Goal: Task Accomplishment & Management: Use online tool/utility

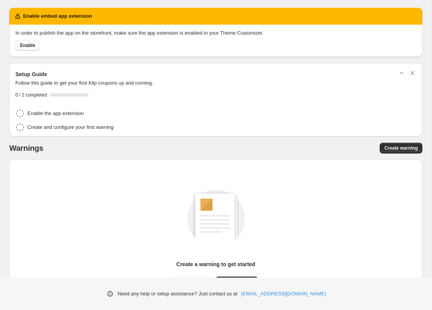
click at [25, 45] on span "Enable" at bounding box center [27, 45] width 15 height 6
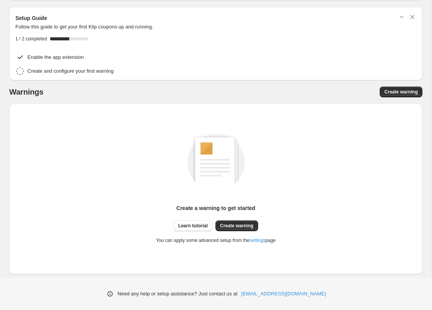
scroll to position [30, 0]
click at [405, 90] on span "Create warning" at bounding box center [402, 92] width 34 height 6
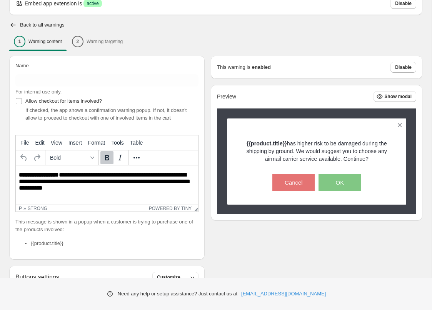
scroll to position [46, 0]
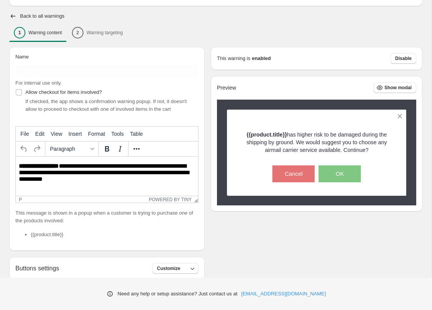
click at [132, 183] on p "**********" at bounding box center [107, 173] width 176 height 21
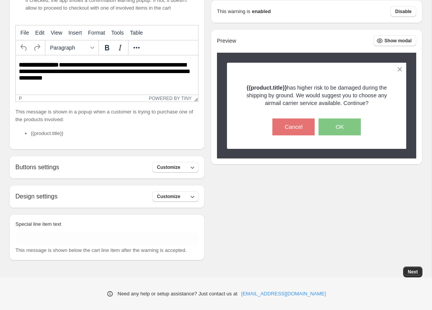
scroll to position [155, 0]
click at [191, 169] on icon "button" at bounding box center [193, 168] width 8 height 8
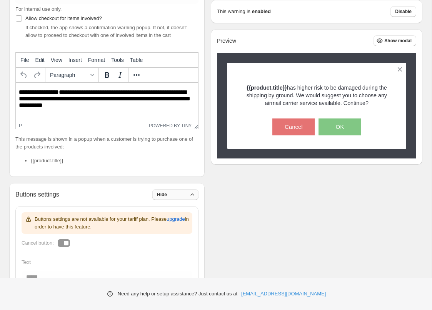
scroll to position [125, 0]
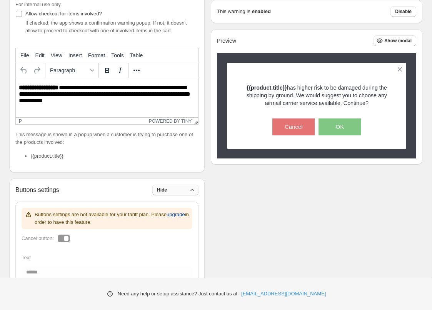
click at [167, 219] on span "upgrade" at bounding box center [176, 215] width 18 height 8
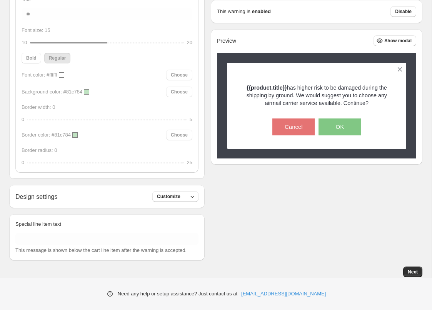
scroll to position [583, 0]
click at [191, 196] on icon "button" at bounding box center [193, 197] width 8 height 8
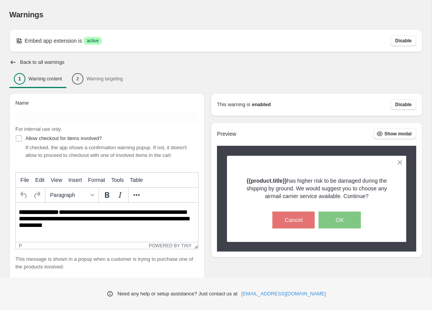
scroll to position [0, 0]
click at [391, 133] on span "Show modal" at bounding box center [398, 134] width 27 height 6
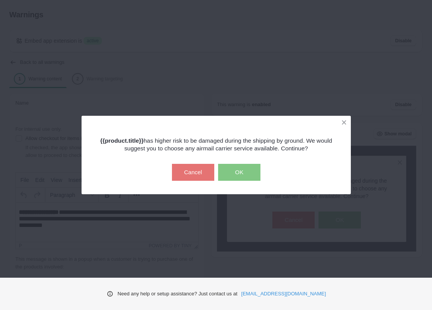
click at [243, 173] on button "OK" at bounding box center [239, 172] width 42 height 17
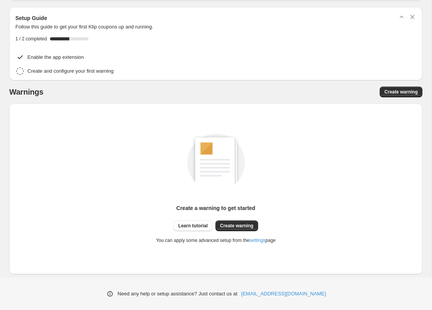
scroll to position [30, 0]
click at [245, 228] on span "Create warning" at bounding box center [237, 226] width 34 height 6
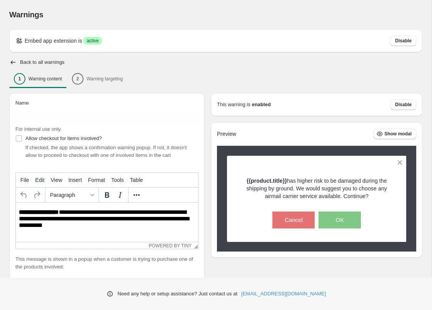
click at [102, 77] on div "1 Warning content 2 Warning targeting" at bounding box center [216, 79] width 414 height 16
click at [85, 77] on div "1 Warning content 2 Warning targeting" at bounding box center [216, 79] width 414 height 16
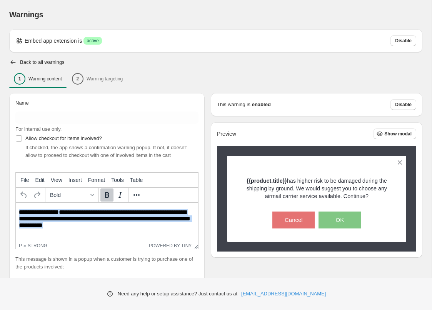
drag, startPoint x: 72, startPoint y: 226, endPoint x: 15, endPoint y: 213, distance: 59.1
click at [16, 213] on html "**********" at bounding box center [107, 219] width 183 height 33
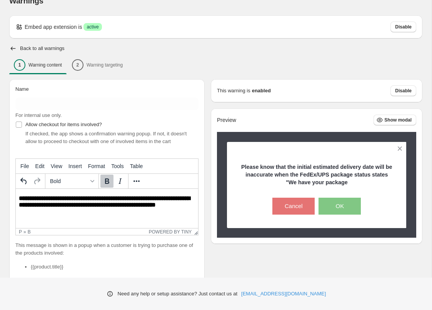
scroll to position [15, 0]
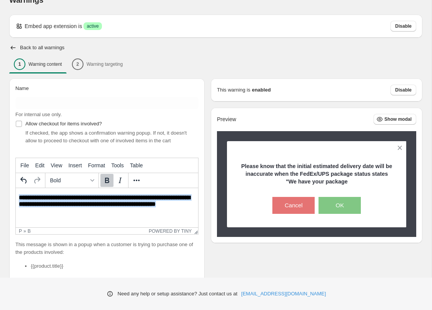
drag, startPoint x: 59, startPoint y: 214, endPoint x: 8, endPoint y: 199, distance: 53.5
click at [16, 199] on html "**********" at bounding box center [107, 204] width 183 height 33
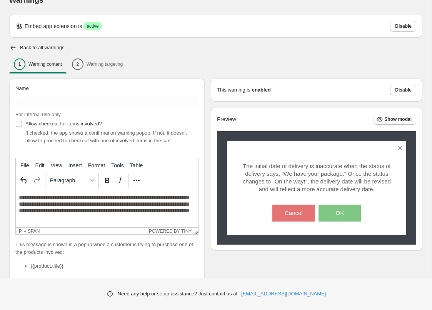
click at [101, 206] on span "**********" at bounding box center [104, 204] width 171 height 19
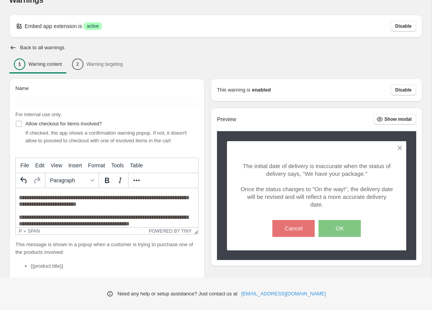
click at [122, 202] on p "**********" at bounding box center [107, 210] width 176 height 33
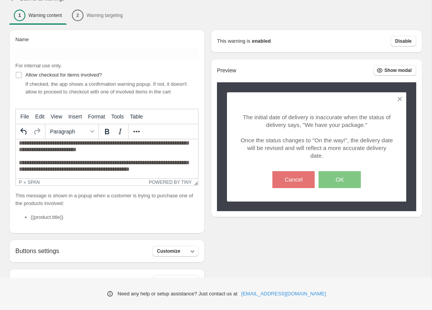
scroll to position [67, 0]
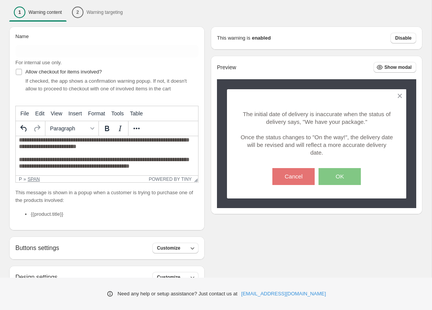
click at [35, 182] on div "span" at bounding box center [34, 179] width 12 height 5
click at [90, 150] on p "**********" at bounding box center [107, 153] width 176 height 33
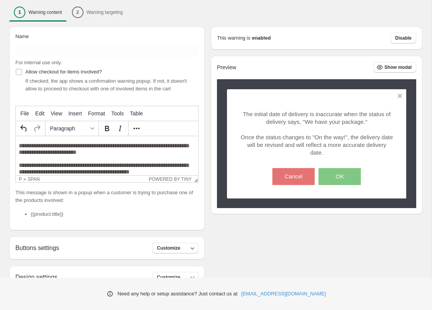
scroll to position [0, 0]
click at [21, 146] on span "**********" at bounding box center [104, 159] width 171 height 32
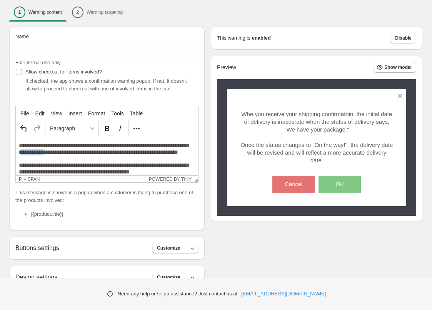
drag, startPoint x: 45, startPoint y: 152, endPoint x: 72, endPoint y: 153, distance: 26.2
click at [72, 153] on span "**********" at bounding box center [104, 159] width 171 height 32
click at [106, 131] on icon "Bold" at bounding box center [107, 128] width 4 height 5
click at [105, 168] on p "**********" at bounding box center [107, 158] width 176 height 33
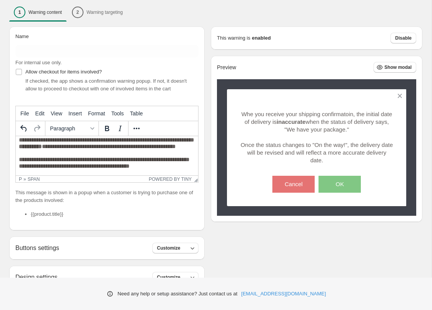
scroll to position [15, 0]
click at [44, 159] on span "**********" at bounding box center [107, 153] width 176 height 32
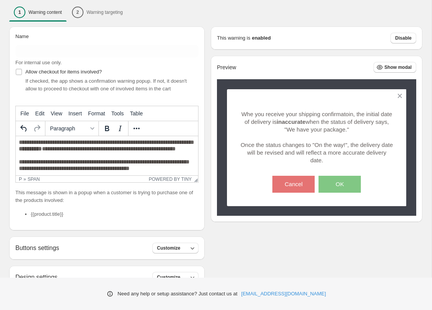
scroll to position [0, 0]
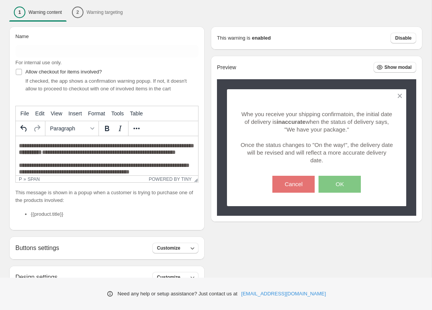
click at [130, 146] on span "**********" at bounding box center [107, 159] width 176 height 32
click at [40, 153] on span "**********" at bounding box center [105, 159] width 173 height 32
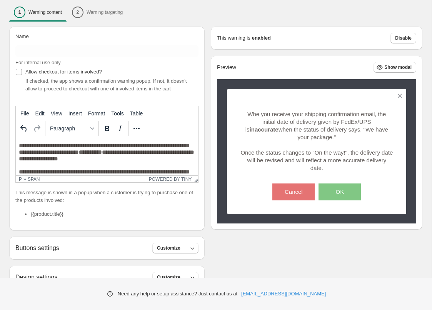
click at [30, 146] on span "**********" at bounding box center [107, 162] width 176 height 39
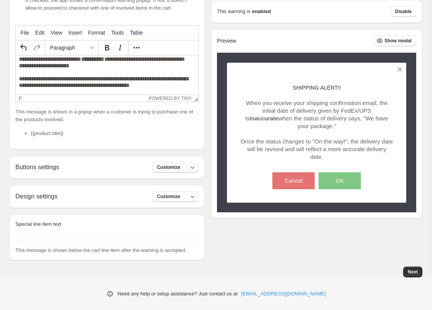
scroll to position [155, 0]
click at [179, 166] on span "Customize" at bounding box center [168, 167] width 23 height 6
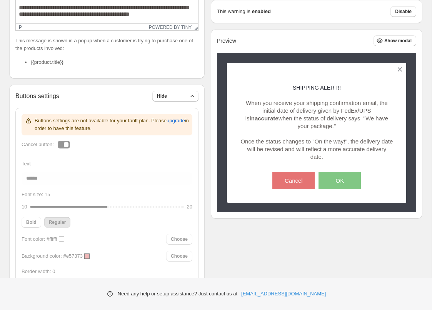
scroll to position [219, 0]
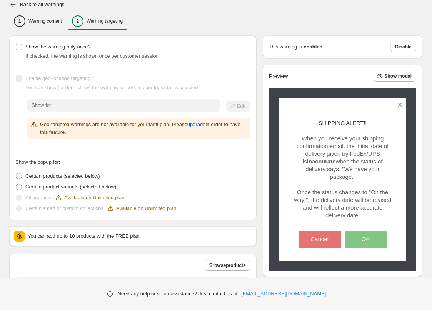
scroll to position [57, 0]
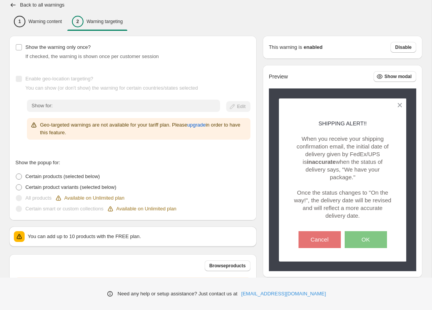
click at [83, 79] on span "Enable geo-location targeting?" at bounding box center [59, 79] width 68 height 6
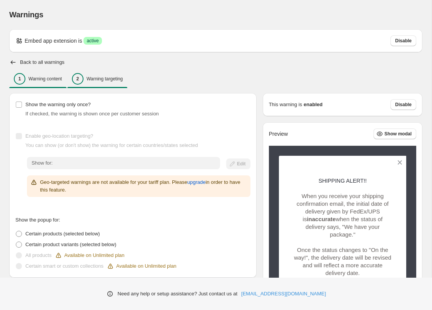
scroll to position [0, 0]
click at [50, 79] on p "Warning content" at bounding box center [45, 79] width 34 height 6
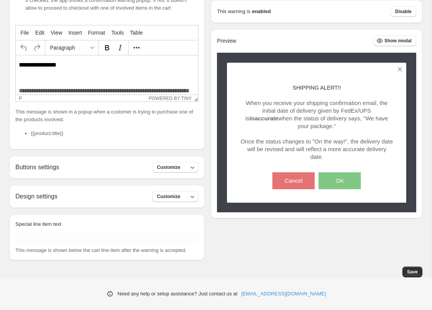
scroll to position [155, 0]
click at [408, 275] on button "Save" at bounding box center [413, 272] width 20 height 11
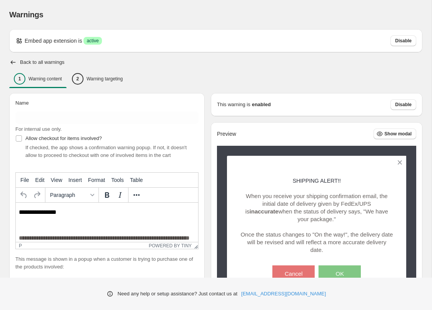
scroll to position [0, 0]
click at [264, 6] on div "Warnings. This page is ready Warnings" at bounding box center [216, 14] width 414 height 29
click at [119, 81] on p "Warning targeting" at bounding box center [105, 79] width 36 height 6
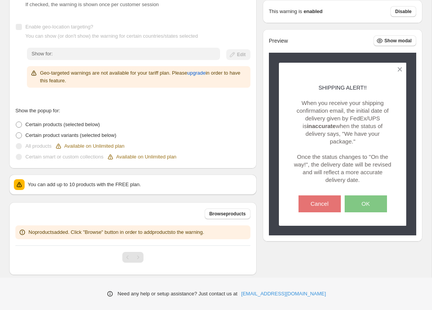
scroll to position [109, 0]
click at [206, 74] on span "upgrade" at bounding box center [197, 74] width 18 height 8
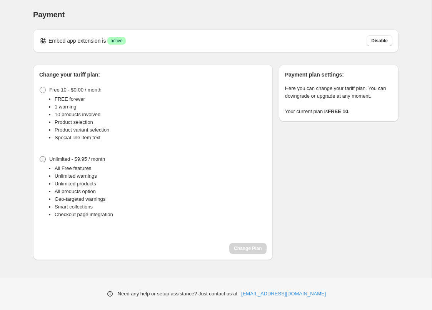
click at [44, 159] on span at bounding box center [43, 159] width 6 height 6
click at [253, 248] on span "Change Plan" at bounding box center [248, 249] width 28 height 6
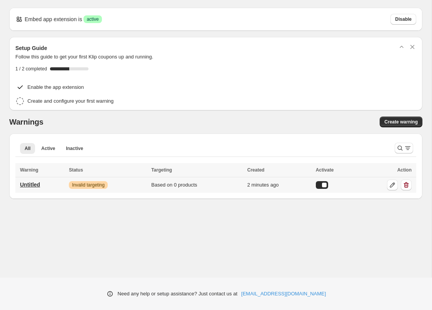
click at [39, 185] on p "Untitled" at bounding box center [30, 185] width 20 height 8
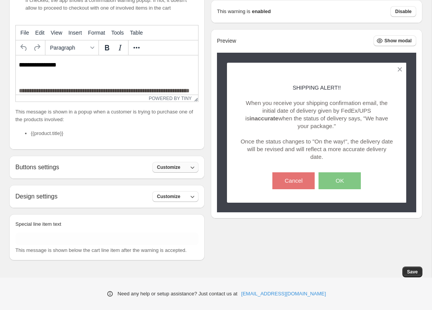
scroll to position [155, 0]
click at [176, 170] on span "Customize" at bounding box center [168, 167] width 23 height 6
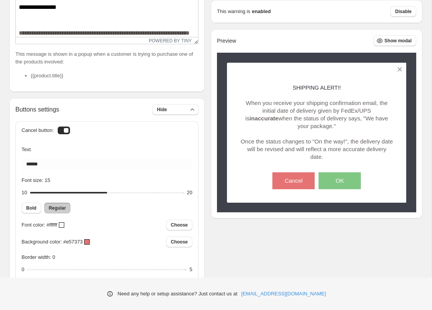
scroll to position [206, 0]
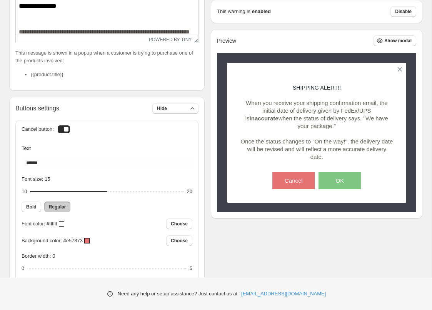
click at [65, 133] on div at bounding box center [64, 130] width 12 height 8
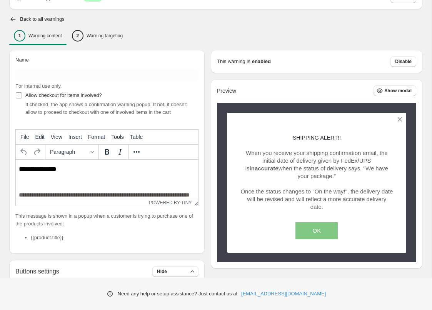
scroll to position [53, 0]
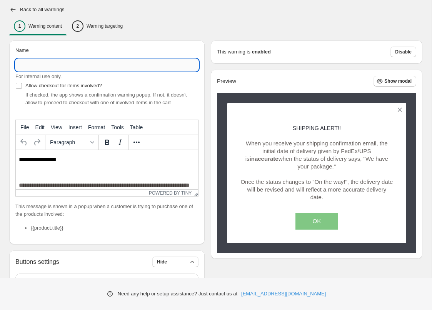
click at [70, 62] on input "Name" at bounding box center [106, 65] width 183 height 12
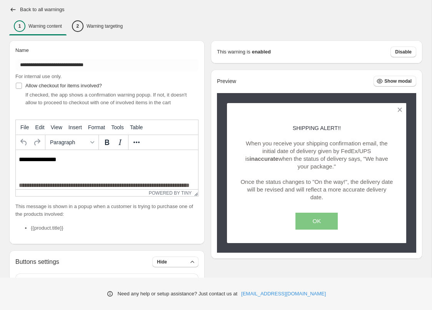
click at [154, 18] on div "1 Warning content 2 Warning targeting" at bounding box center [216, 26] width 414 height 16
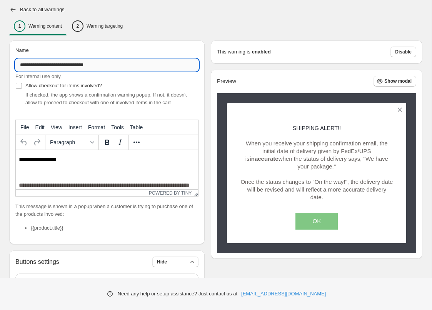
click at [90, 67] on input "**********" at bounding box center [106, 65] width 183 height 12
type input "**********"
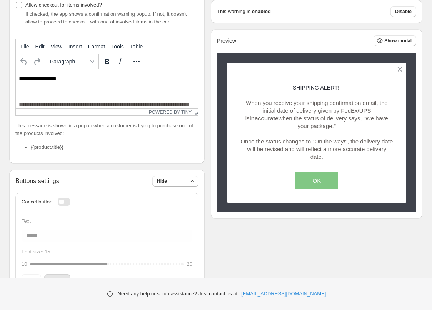
scroll to position [134, 0]
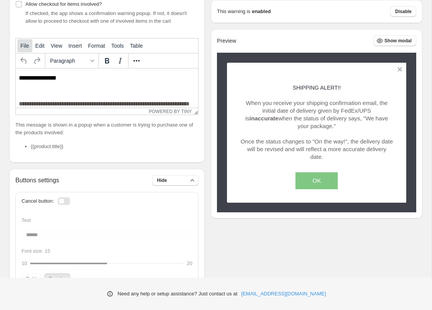
click at [25, 49] on span "File" at bounding box center [24, 46] width 9 height 6
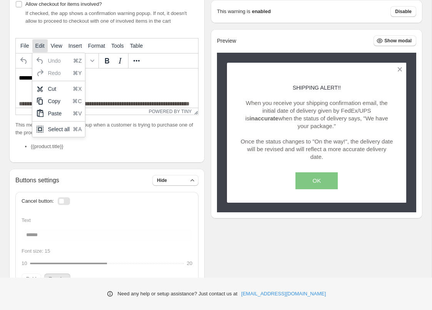
click at [37, 49] on span "Edit" at bounding box center [39, 46] width 9 height 6
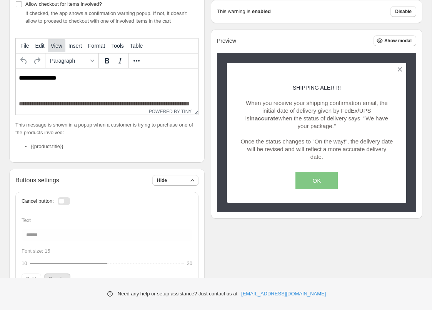
click at [57, 49] on span "View" at bounding box center [57, 46] width 12 height 6
click at [189, 37] on div "**********" at bounding box center [107, 61] width 196 height 204
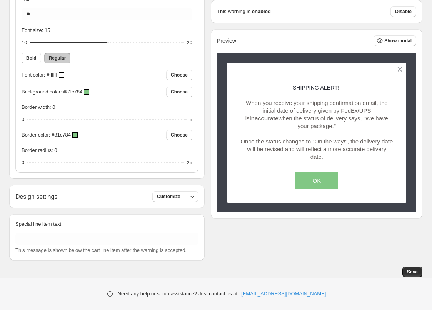
scroll to position [555, 0]
click at [184, 198] on button "Customize" at bounding box center [175, 196] width 46 height 11
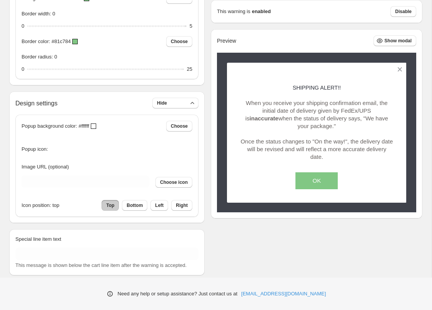
scroll to position [643, 0]
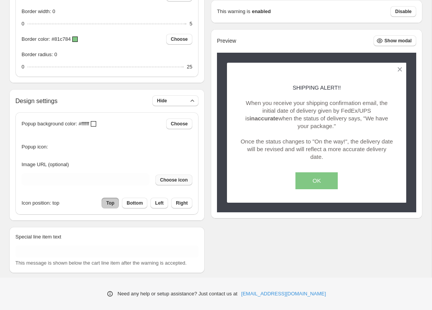
click at [176, 183] on span "Choose icon" at bounding box center [174, 180] width 28 height 6
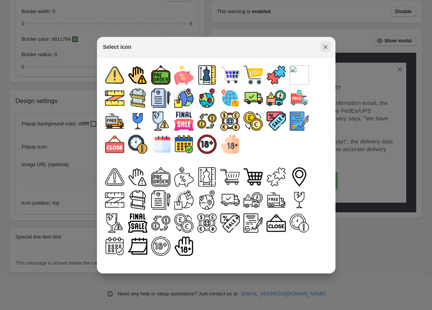
click at [325, 45] on icon "Close" at bounding box center [326, 47] width 8 height 8
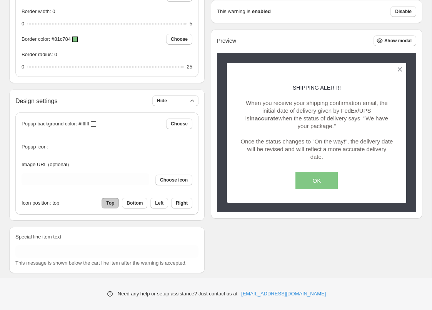
click at [96, 127] on div at bounding box center [93, 123] width 5 height 5
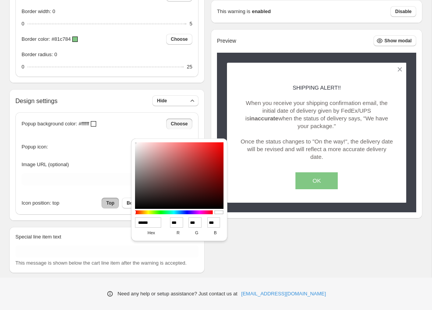
click at [155, 222] on input "******" at bounding box center [148, 223] width 26 height 10
drag, startPoint x: 158, startPoint y: 222, endPoint x: 109, endPoint y: 222, distance: 49.3
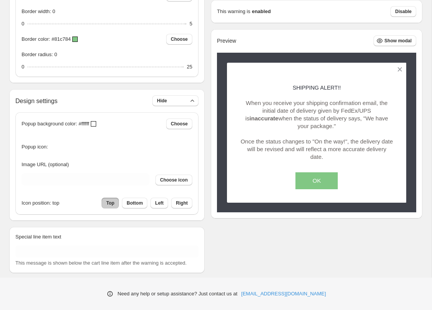
click at [96, 127] on div at bounding box center [93, 123] width 5 height 5
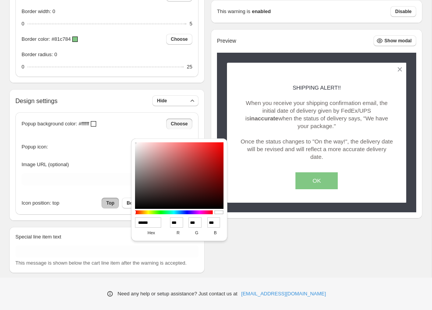
click at [153, 222] on input "******" at bounding box center [148, 223] width 26 height 10
type input "***"
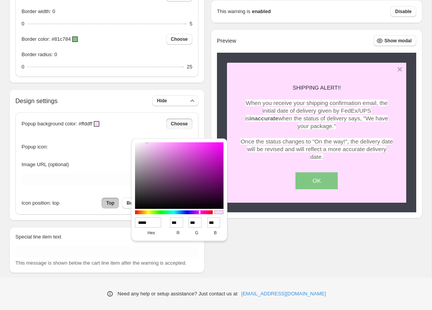
type input "******"
type input "***"
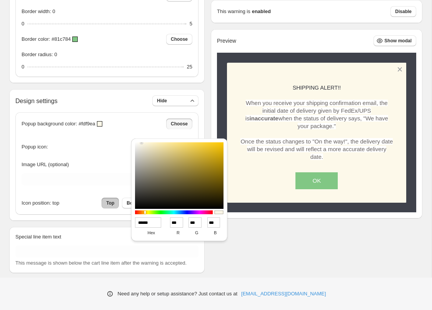
type input "******"
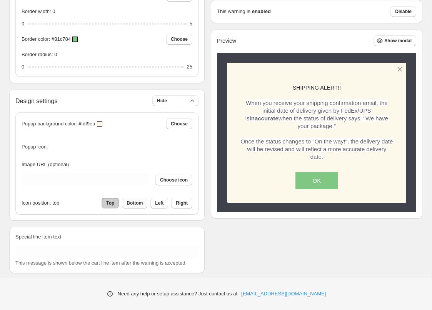
click at [132, 206] on span "Bottom" at bounding box center [135, 203] width 16 height 6
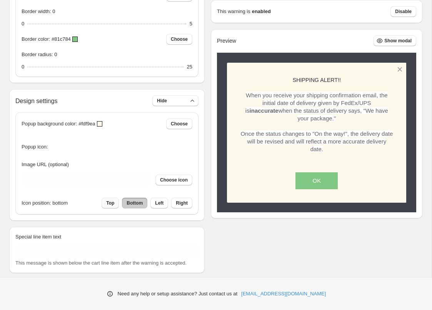
click at [113, 206] on span "Top" at bounding box center [110, 203] width 8 height 6
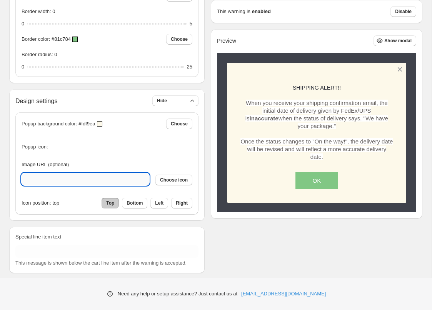
click at [50, 182] on input "Image URL (optional)" at bounding box center [86, 179] width 128 height 12
click at [178, 183] on span "Choose icon" at bounding box center [174, 180] width 28 height 6
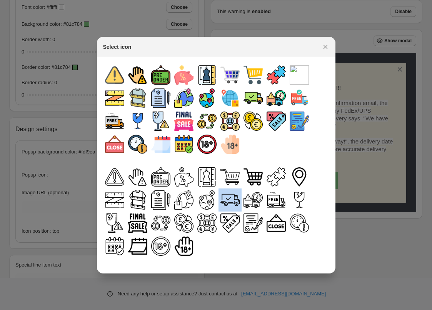
scroll to position [610, 0]
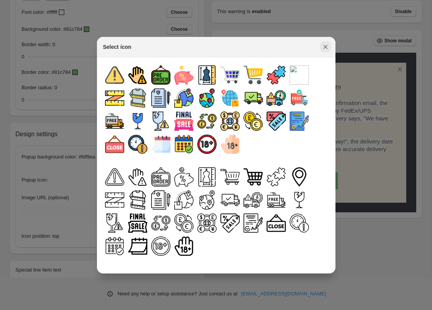
click at [328, 48] on icon "Close" at bounding box center [326, 47] width 8 height 8
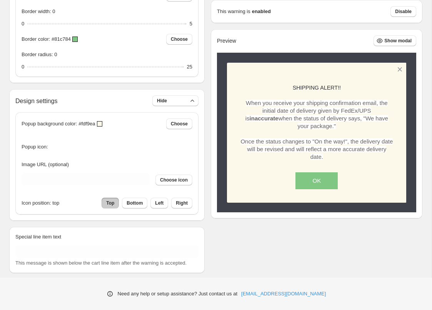
click at [113, 153] on div "Popup icon:" at bounding box center [107, 145] width 171 height 19
click at [40, 186] on input "Image URL (optional)" at bounding box center [86, 179] width 128 height 12
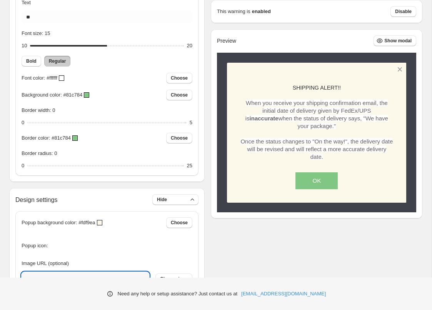
scroll to position [545, 0]
drag, startPoint x: 107, startPoint y: 53, endPoint x: 119, endPoint y: 53, distance: 12.3
click at [119, 51] on input "Font size: 16" at bounding box center [107, 45] width 154 height 11
drag, startPoint x: 124, startPoint y: 52, endPoint x: 144, endPoint y: 52, distance: 19.6
click at [144, 51] on input "Font size: 18" at bounding box center [107, 45] width 154 height 11
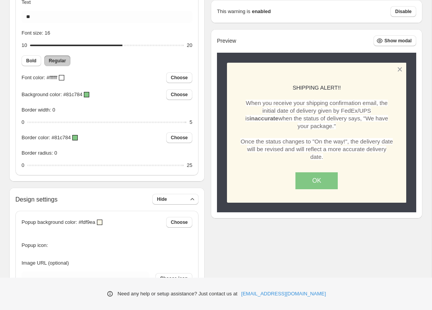
drag, startPoint x: 151, startPoint y: 52, endPoint x: 123, endPoint y: 52, distance: 27.7
click at [123, 51] on input "Font size: 16" at bounding box center [107, 45] width 154 height 11
drag, startPoint x: 123, startPoint y: 52, endPoint x: 111, endPoint y: 52, distance: 12.3
click at [111, 51] on input "Font size: 16" at bounding box center [107, 45] width 154 height 11
drag, startPoint x: 107, startPoint y: 52, endPoint x: 119, endPoint y: 52, distance: 11.6
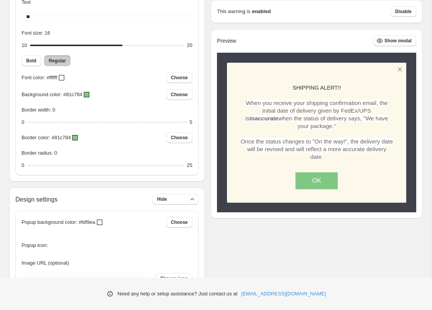
type input "**"
click at [119, 51] on input "Font size: 16" at bounding box center [107, 45] width 154 height 11
click at [35, 64] on span "Bold" at bounding box center [31, 61] width 10 height 6
click at [56, 64] on span "Regular" at bounding box center [57, 61] width 17 height 6
click at [35, 64] on span "Bold" at bounding box center [31, 61] width 10 height 6
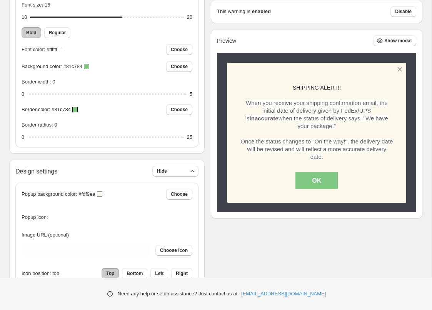
scroll to position [576, 0]
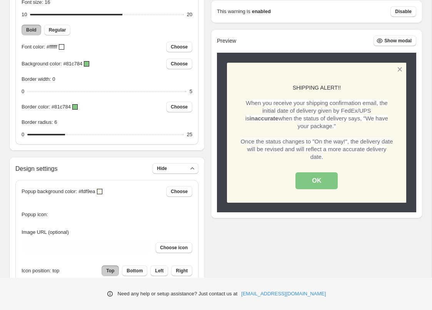
drag, startPoint x: 32, startPoint y: 141, endPoint x: 68, endPoint y: 143, distance: 36.2
click at [68, 140] on input "Border radius: 6" at bounding box center [105, 134] width 156 height 11
drag, startPoint x: 66, startPoint y: 142, endPoint x: 85, endPoint y: 142, distance: 19.3
type input "*"
click at [85, 140] on input "Border radius: 9" at bounding box center [105, 134] width 156 height 11
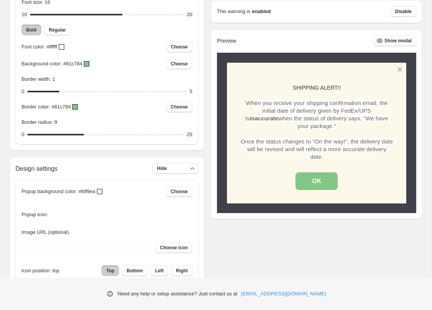
drag, startPoint x: 32, startPoint y: 97, endPoint x: 63, endPoint y: 98, distance: 31.2
click at [63, 97] on input "Border width: 1" at bounding box center [106, 91] width 159 height 11
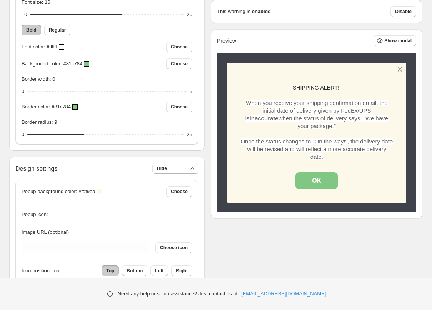
drag, startPoint x: 62, startPoint y: 98, endPoint x: 12, endPoint y: 98, distance: 50.8
type input "*"
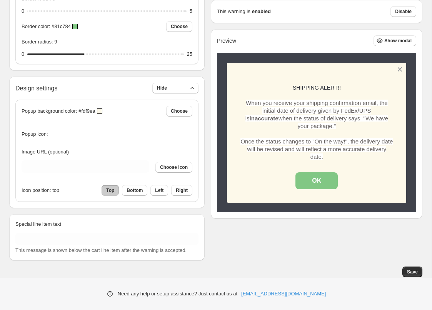
scroll to position [663, 0]
click at [102, 114] on div "Popup background color: #fdf9ea" at bounding box center [62, 111] width 81 height 8
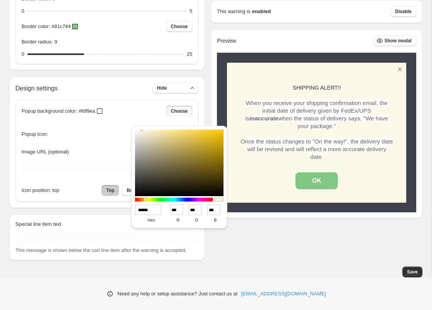
click at [156, 205] on input "******" at bounding box center [148, 210] width 26 height 10
type input "***"
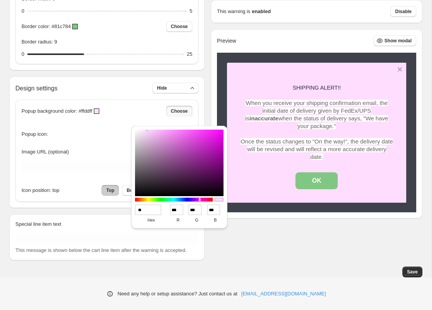
type input "*"
type input "***"
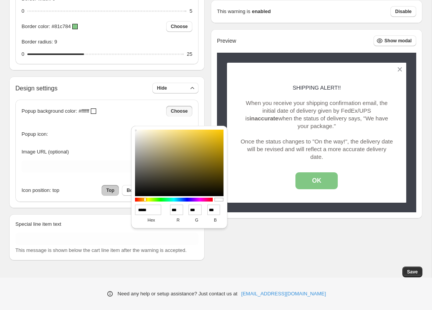
type input "******"
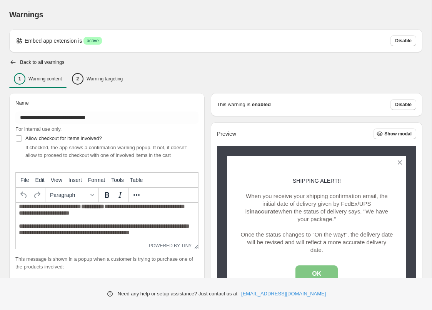
scroll to position [0, 0]
click at [106, 82] on div "2 Warning targeting" at bounding box center [97, 79] width 51 height 12
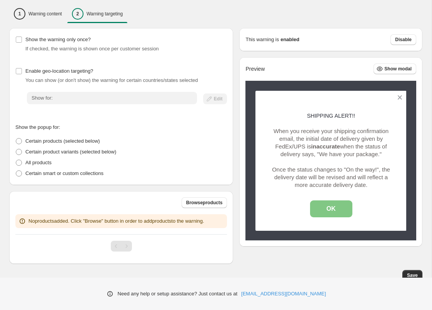
scroll to position [67, 0]
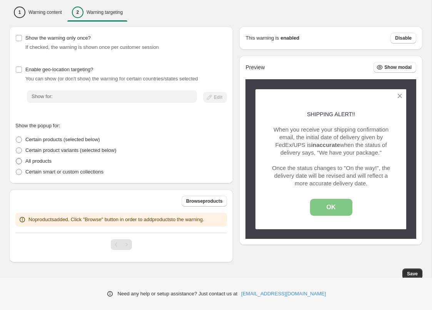
click at [18, 161] on span at bounding box center [19, 161] width 6 height 6
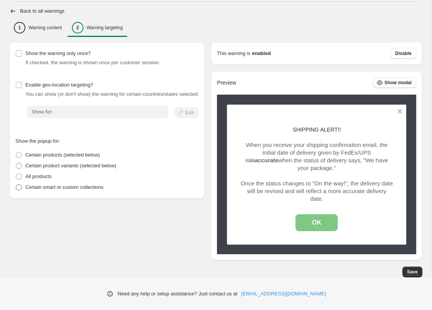
click at [19, 191] on span at bounding box center [19, 187] width 6 height 6
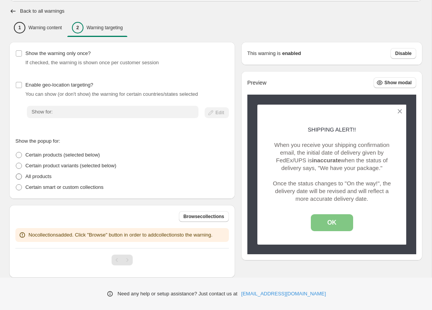
click at [18, 174] on span at bounding box center [19, 177] width 6 height 6
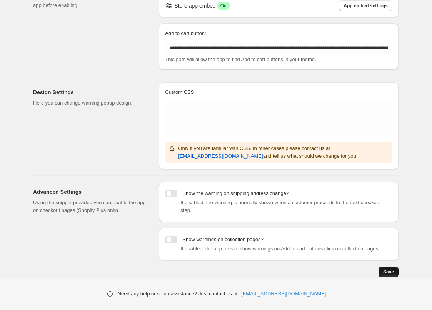
scroll to position [89, 0]
click at [389, 270] on span "Save" at bounding box center [389, 272] width 11 height 6
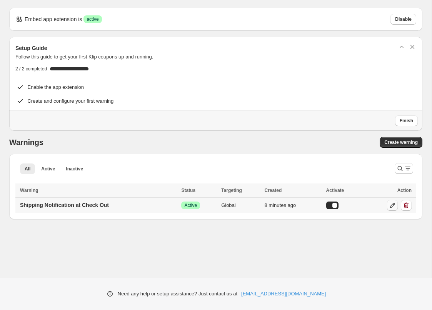
click at [392, 208] on icon at bounding box center [393, 206] width 8 height 8
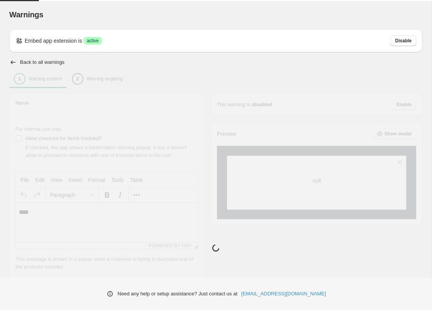
type input "**********"
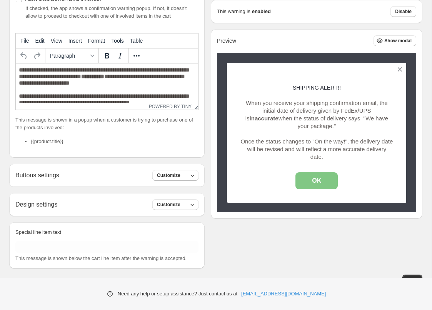
scroll to position [143, 0]
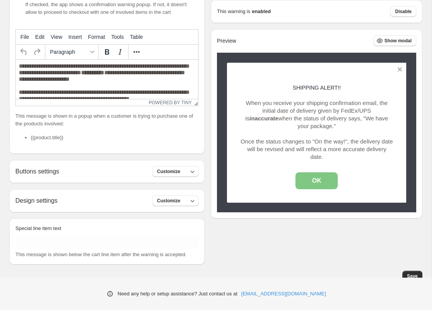
click at [142, 177] on div "Buttons settings Customize" at bounding box center [106, 171] width 183 height 11
click at [172, 177] on button "Customize" at bounding box center [175, 171] width 46 height 11
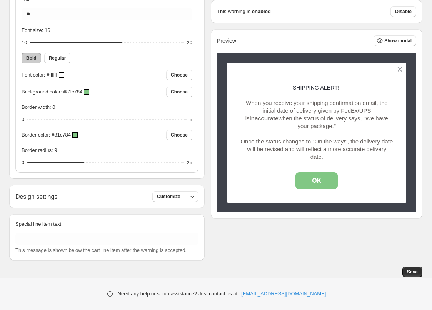
scroll to position [555, 0]
click at [73, 237] on input "Special line item text" at bounding box center [106, 239] width 183 height 12
type input "*"
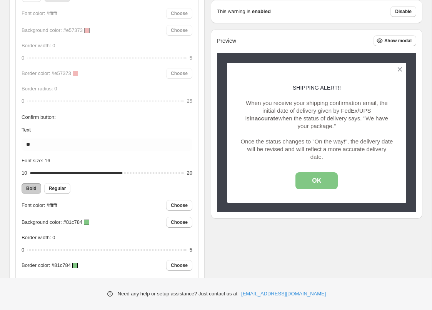
scroll to position [404, 0]
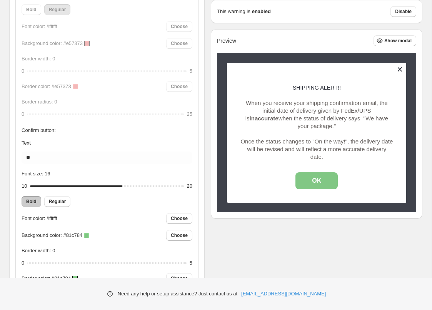
click at [402, 69] on button at bounding box center [400, 69] width 13 height 13
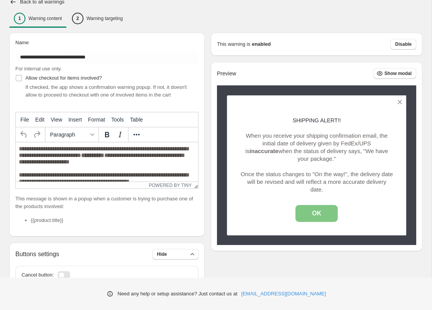
scroll to position [60, 0]
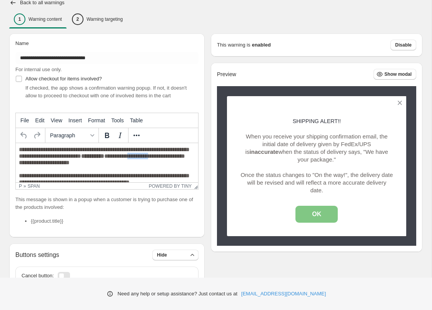
drag, startPoint x: 178, startPoint y: 158, endPoint x: 157, endPoint y: 157, distance: 20.8
click at [157, 157] on span "**********" at bounding box center [104, 166] width 171 height 39
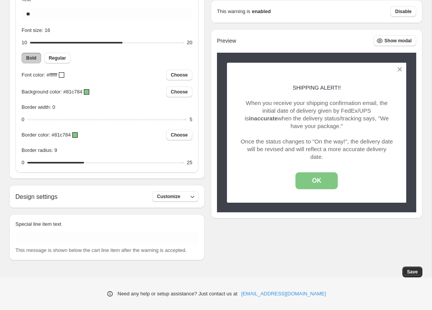
scroll to position [555, 0]
click at [191, 201] on button "Customize" at bounding box center [175, 196] width 46 height 11
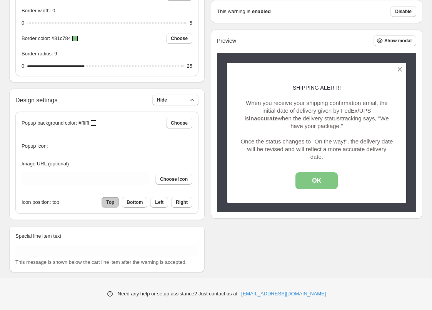
scroll to position [644, 0]
click at [179, 127] on span "Choose" at bounding box center [179, 124] width 17 height 6
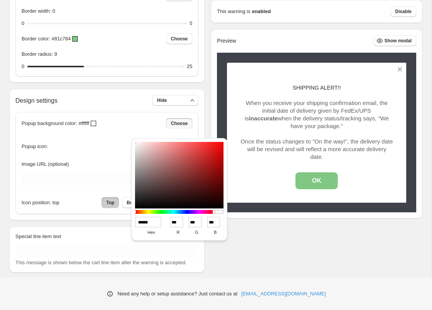
click at [146, 126] on div "Popup background color: #ffffff Choose" at bounding box center [107, 123] width 171 height 11
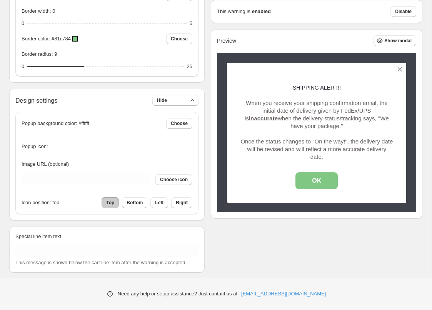
click at [38, 151] on span "Popup icon:" at bounding box center [35, 147] width 27 height 8
click at [52, 154] on div "Popup icon:" at bounding box center [107, 144] width 171 height 19
click at [58, 184] on input "Image URL (optional)" at bounding box center [86, 179] width 128 height 12
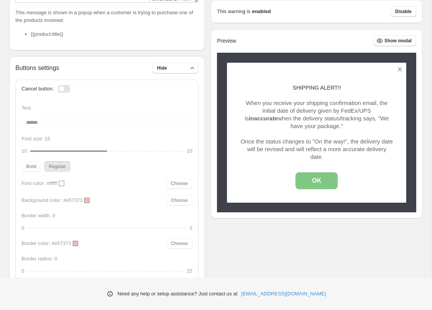
scroll to position [243, 0]
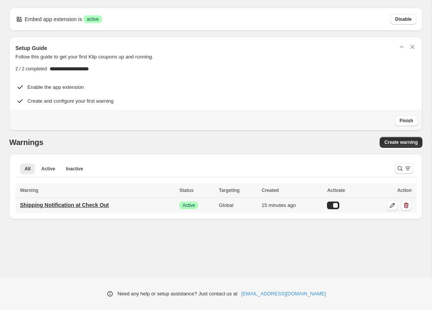
click at [47, 208] on p "Shipping Notification at Check Out" at bounding box center [64, 205] width 89 height 8
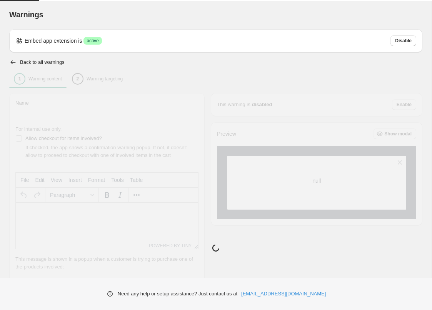
type input "**********"
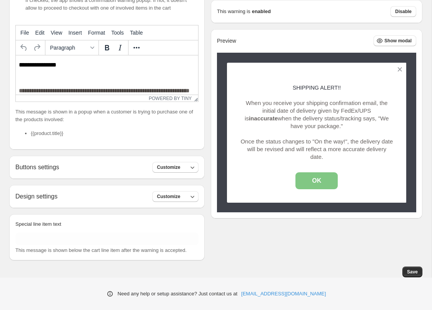
scroll to position [155, 0]
click at [175, 200] on button "Customize" at bounding box center [175, 196] width 46 height 11
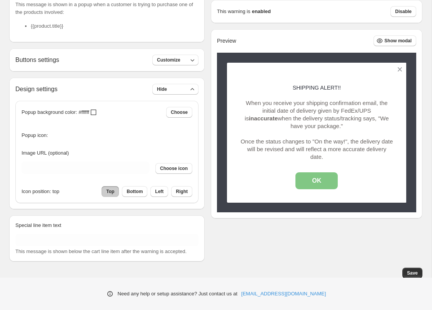
scroll to position [256, 0]
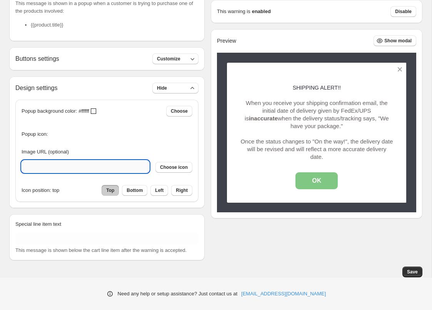
click at [65, 173] on input "Image URL (optional)" at bounding box center [86, 167] width 128 height 12
paste input "**********"
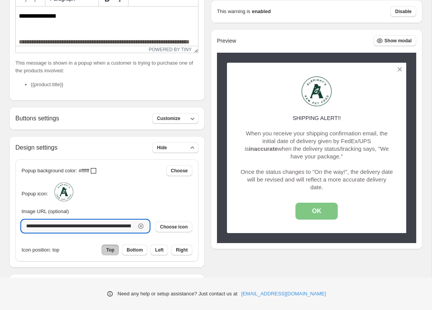
scroll to position [157, 0]
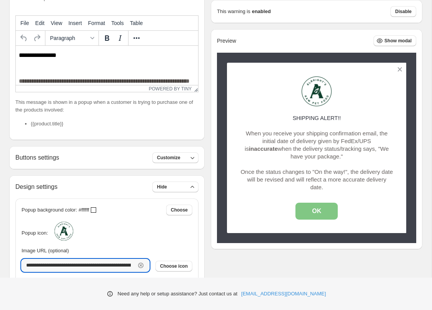
type input "**********"
click at [50, 55] on p "**********" at bounding box center [107, 55] width 176 height 7
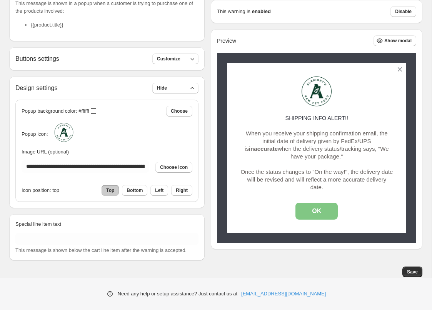
scroll to position [243, 0]
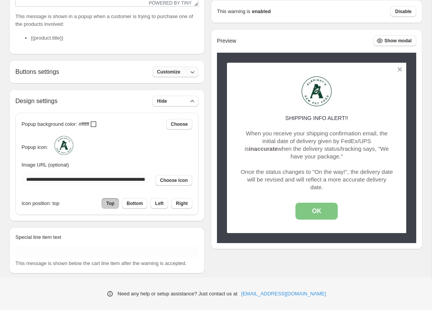
click at [180, 77] on button "Customize" at bounding box center [175, 72] width 46 height 11
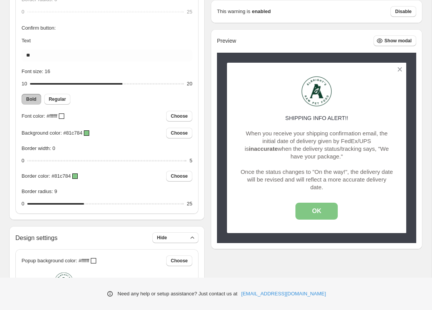
scroll to position [507, 0]
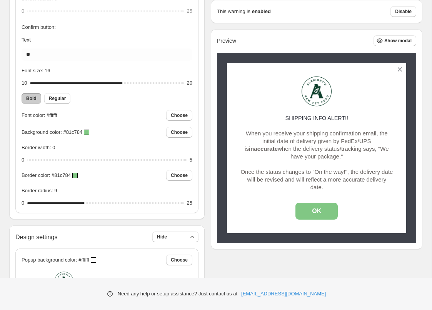
click at [89, 135] on div at bounding box center [86, 132] width 5 height 5
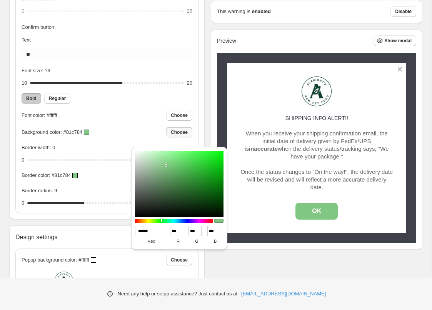
drag, startPoint x: 155, startPoint y: 232, endPoint x: 131, endPoint y: 230, distance: 24.3
click at [131, 231] on div "****** hex *** r *** g *** b *** a" at bounding box center [179, 198] width 96 height 103
paste input
type input "******"
type input "**"
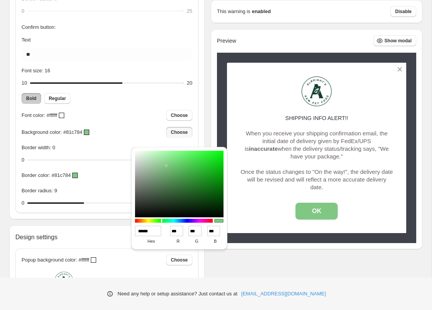
type input "**"
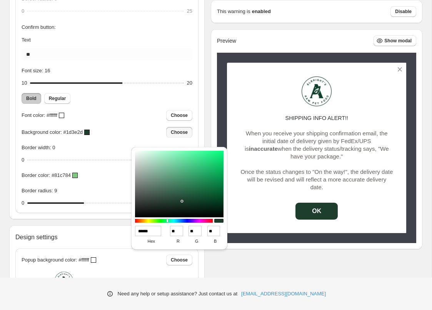
type input "******"
click at [271, 280] on div "Need any help or setup assistance? Just contact us at help@elastic-soft.com" at bounding box center [216, 294] width 432 height 32
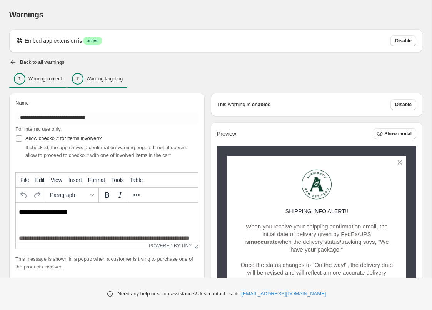
scroll to position [0, 0]
click at [108, 78] on p "Warning targeting" at bounding box center [105, 79] width 36 height 6
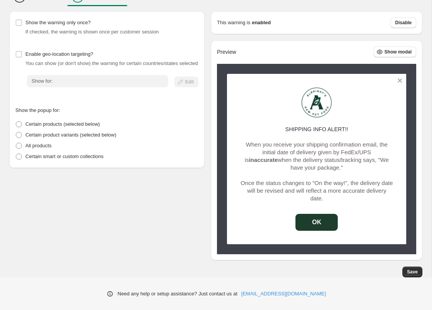
scroll to position [82, 0]
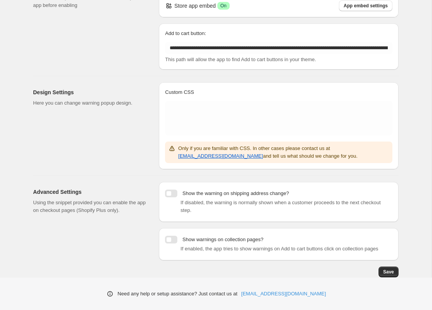
scroll to position [89, 0]
click at [389, 273] on span "Save" at bounding box center [389, 272] width 11 height 6
click at [178, 190] on span "Show the warning on shipping address change?" at bounding box center [227, 194] width 124 height 8
click at [169, 190] on div at bounding box center [171, 194] width 12 height 8
click at [174, 190] on div at bounding box center [171, 194] width 12 height 8
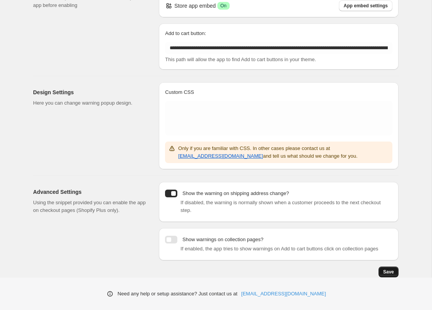
click at [392, 274] on span "Save" at bounding box center [389, 272] width 11 height 6
click at [172, 190] on div at bounding box center [171, 194] width 12 height 8
click at [392, 272] on span "Save" at bounding box center [389, 272] width 11 height 6
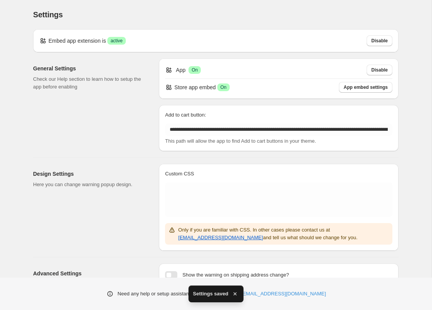
scroll to position [0, 0]
click at [194, 114] on span "Add to cart button:" at bounding box center [185, 115] width 41 height 6
click at [194, 124] on input "**********" at bounding box center [279, 130] width 228 height 12
click at [194, 114] on span "Add to cart button:" at bounding box center [185, 115] width 41 height 6
click at [194, 124] on input "**********" at bounding box center [279, 130] width 228 height 12
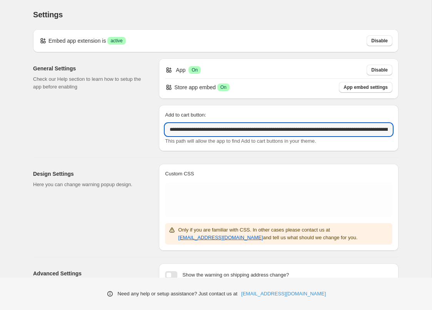
click at [96, 137] on div "General Settings Check our Help section to learn how to setup the app before en…" at bounding box center [93, 105] width 120 height 93
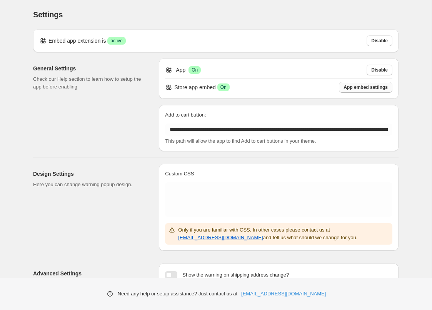
click at [375, 89] on span "App embed settings" at bounding box center [366, 87] width 44 height 6
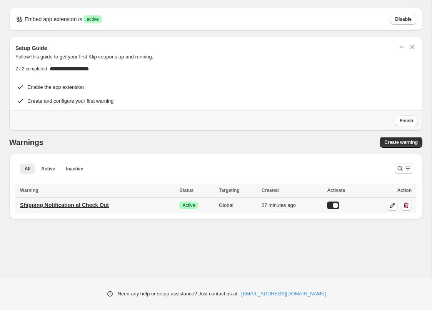
click at [93, 204] on p "Shipping Notification at Check Out" at bounding box center [64, 205] width 89 height 8
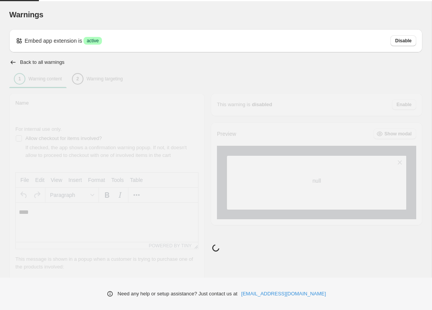
type input "**********"
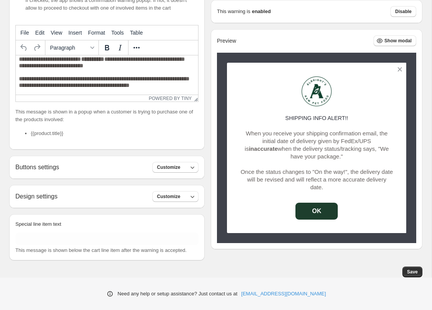
scroll to position [155, 0]
click at [195, 168] on icon "button" at bounding box center [193, 168] width 8 height 8
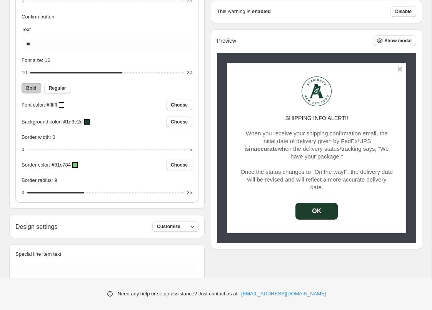
scroll to position [546, 0]
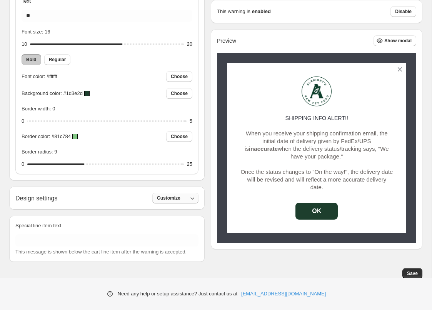
click at [194, 202] on icon "button" at bounding box center [193, 198] width 8 height 8
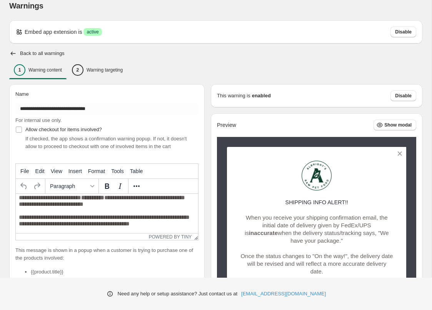
scroll to position [12, 0]
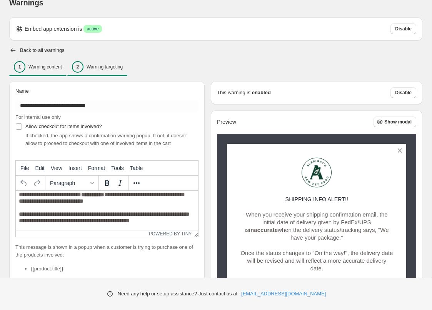
click at [110, 69] on p "Warning targeting" at bounding box center [105, 67] width 36 height 6
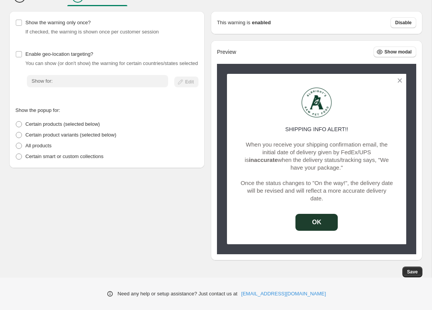
scroll to position [82, 0]
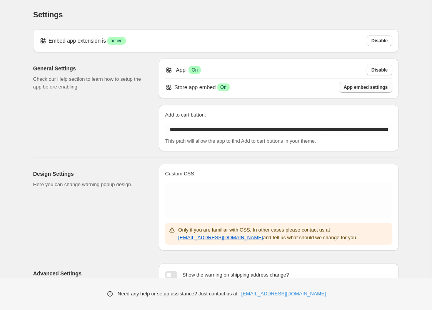
click at [365, 87] on span "App embed settings" at bounding box center [366, 87] width 44 height 6
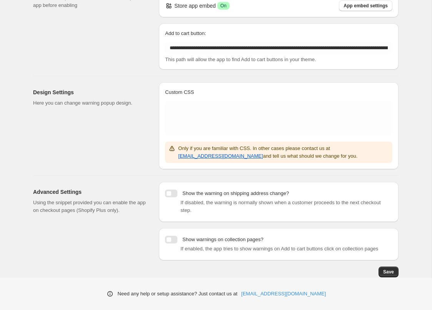
scroll to position [89, 0]
click at [295, 295] on link "[EMAIL_ADDRESS][DOMAIN_NAME]" at bounding box center [283, 294] width 85 height 8
click at [390, 274] on span "Save" at bounding box center [389, 272] width 11 height 6
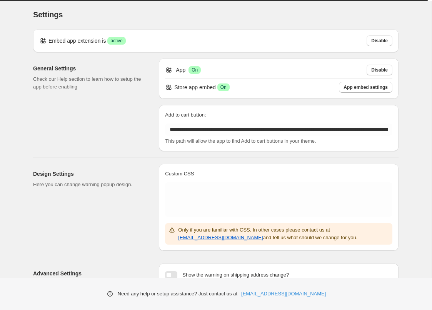
scroll to position [0, 0]
